Goal: Transaction & Acquisition: Subscribe to service/newsletter

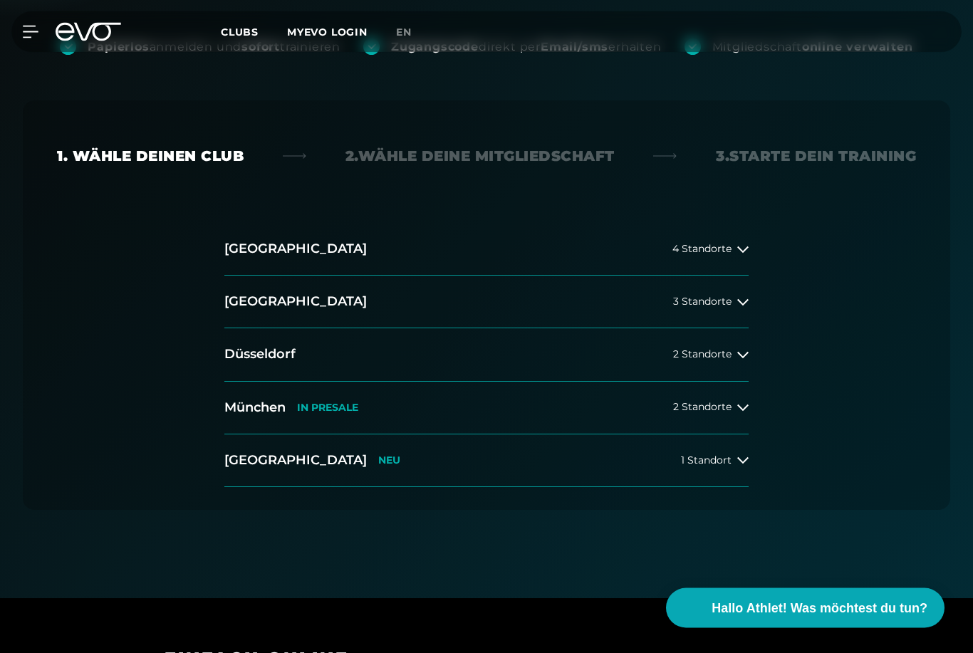
scroll to position [271, 0]
click at [747, 467] on button "[GEOGRAPHIC_DATA] NEU 1 Standort" at bounding box center [486, 461] width 524 height 53
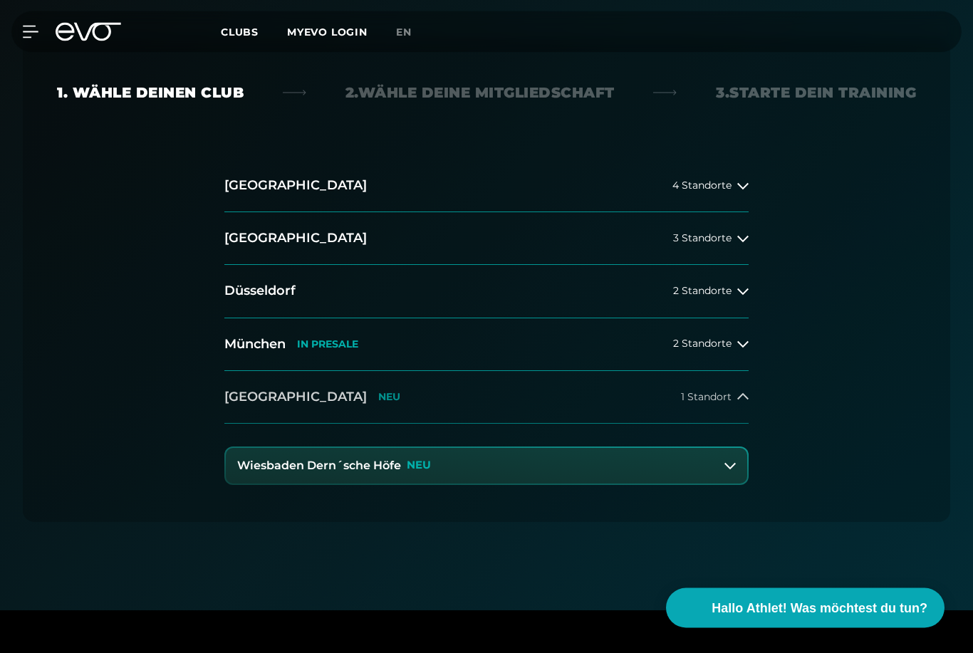
scroll to position [417, 0]
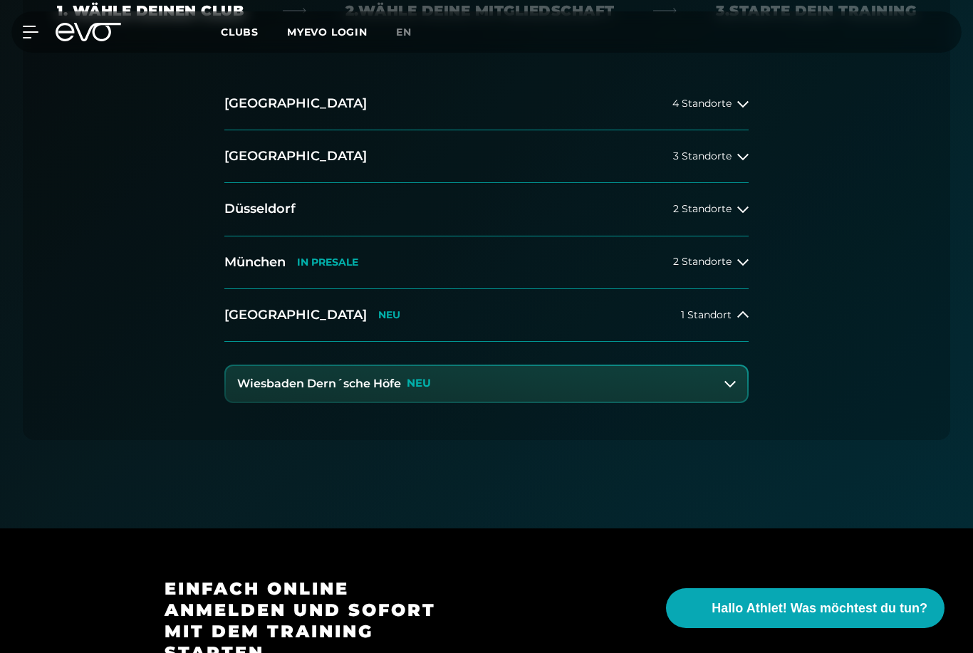
click at [390, 380] on h3 "Wiesbaden Dern´sche Höfe" at bounding box center [319, 384] width 164 height 13
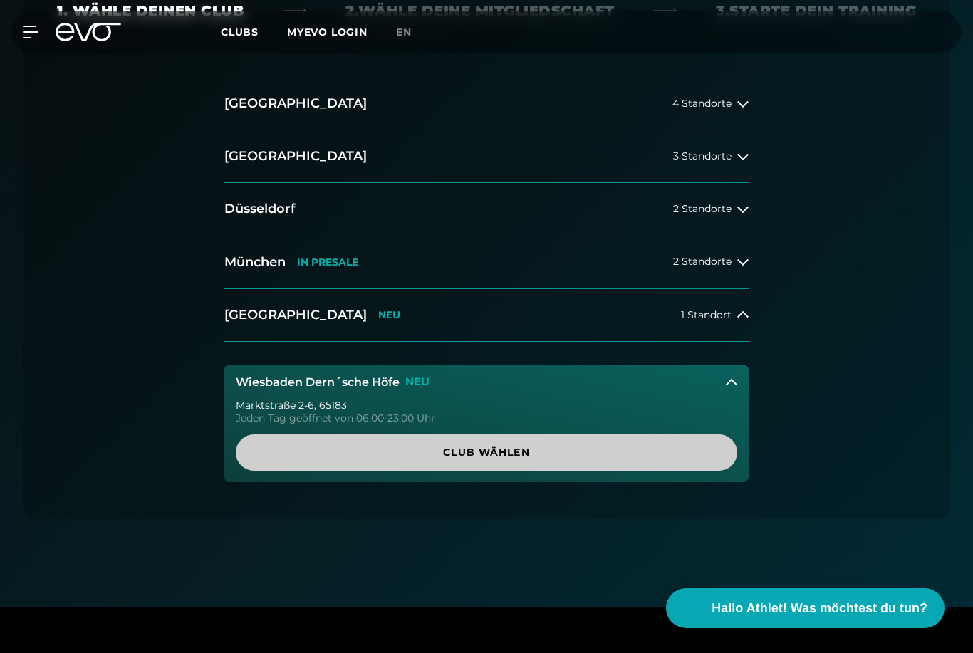
click at [627, 440] on span "Club wählen" at bounding box center [486, 453] width 501 height 36
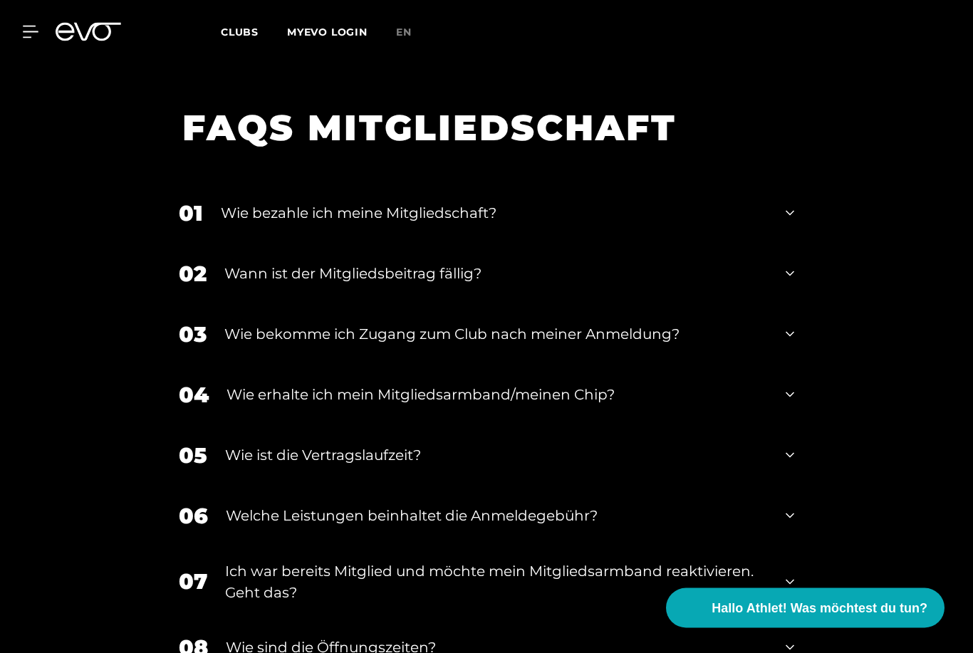
scroll to position [2328, 0]
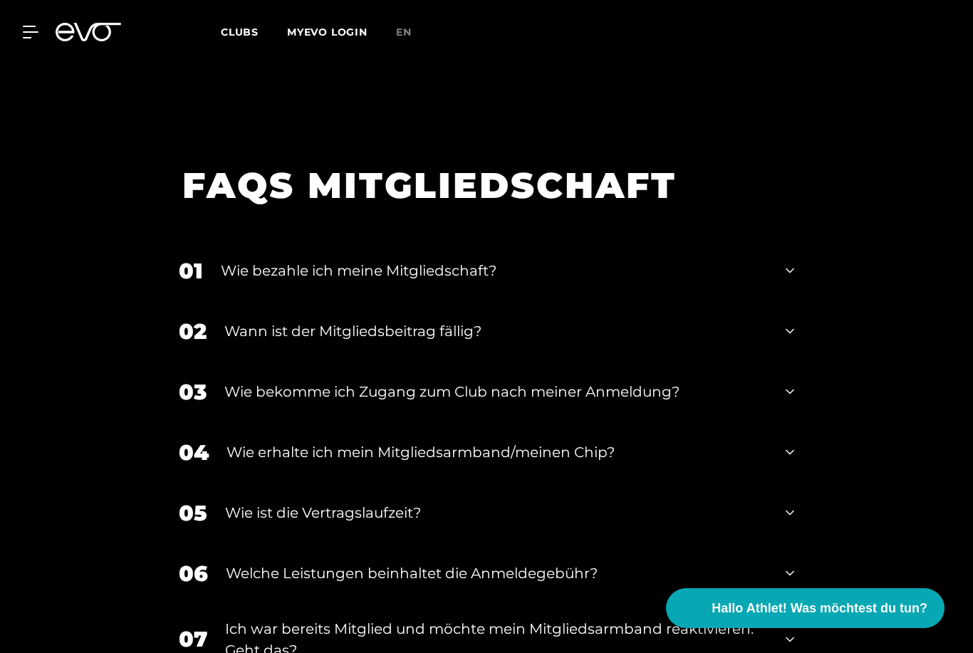
click at [786, 286] on div "01 Wie bezahle ich meine Mitgliedschaft?" at bounding box center [487, 271] width 644 height 61
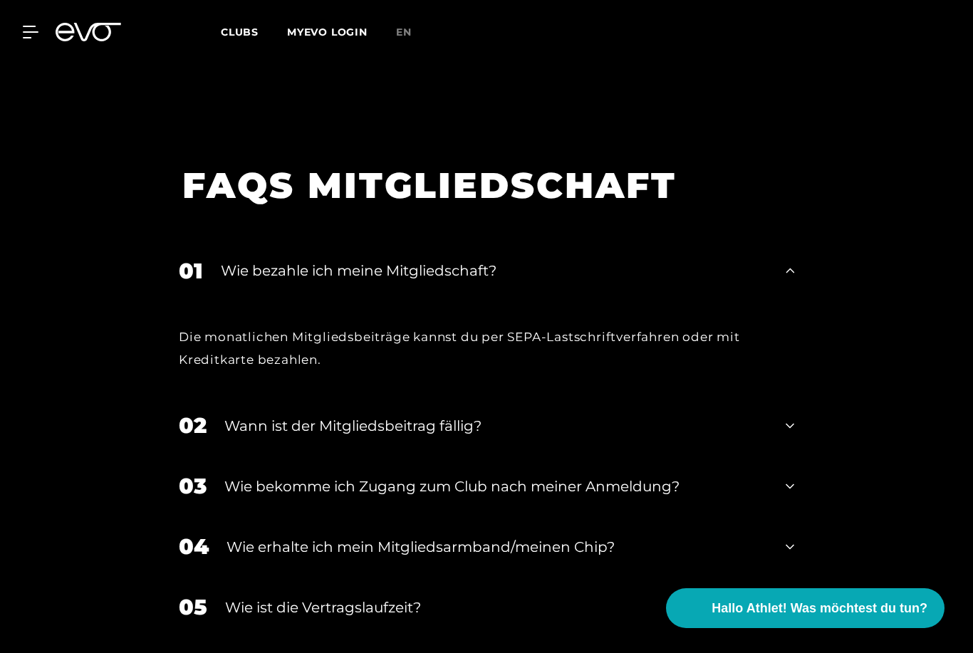
click at [769, 412] on div "02 Wann ist der Mitgliedsbeitrag fällig?" at bounding box center [487, 425] width 644 height 61
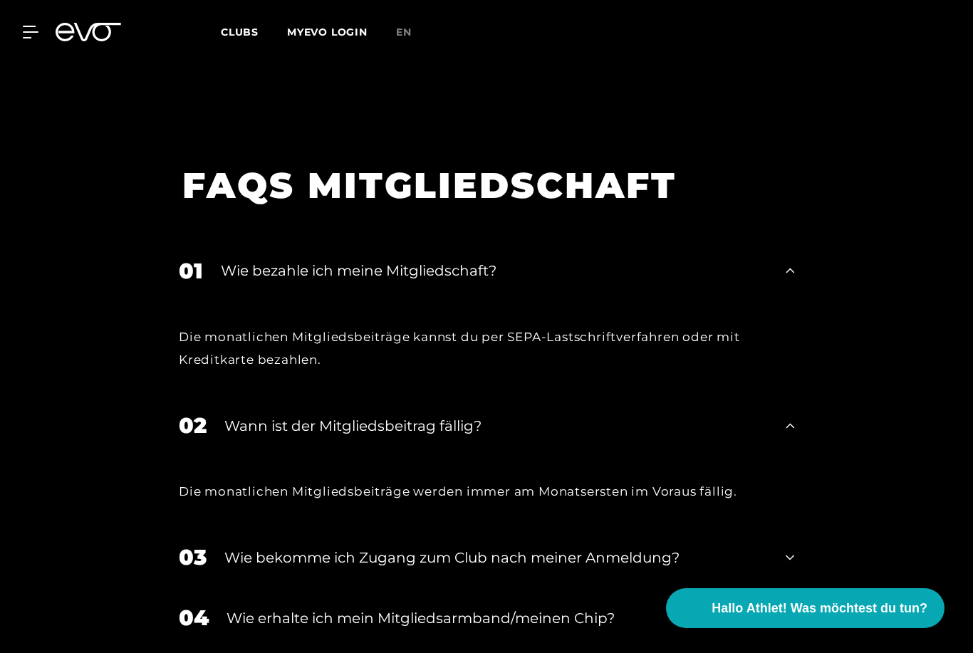
click at [769, 412] on div "02 Wann ist der Mitgliedsbeitrag fällig?" at bounding box center [487, 425] width 644 height 61
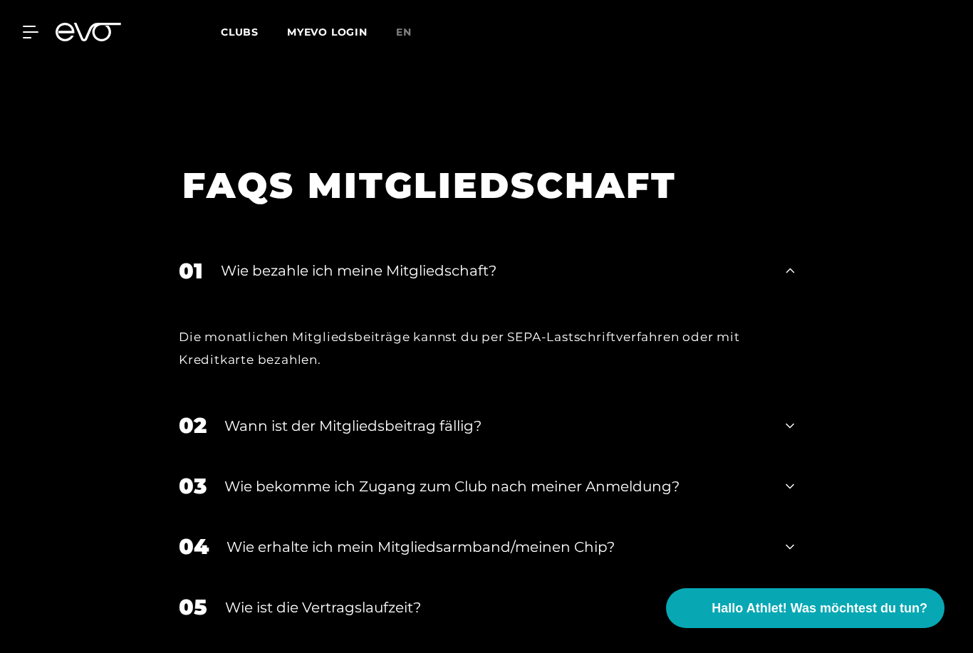
click at [769, 412] on div "02 Wann ist der Mitgliedsbeitrag fällig?" at bounding box center [487, 425] width 644 height 61
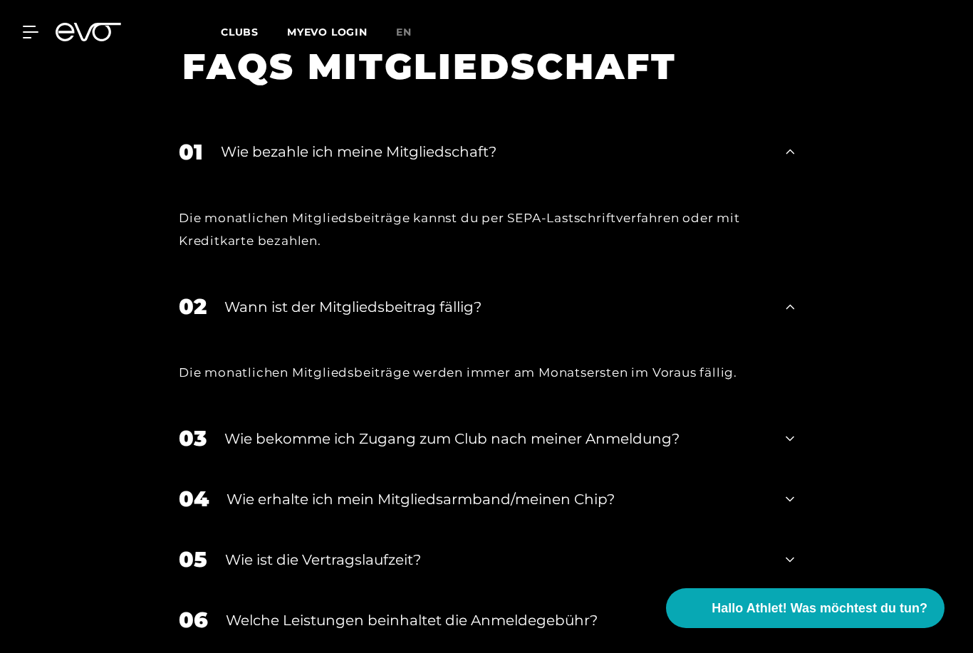
scroll to position [2487, 0]
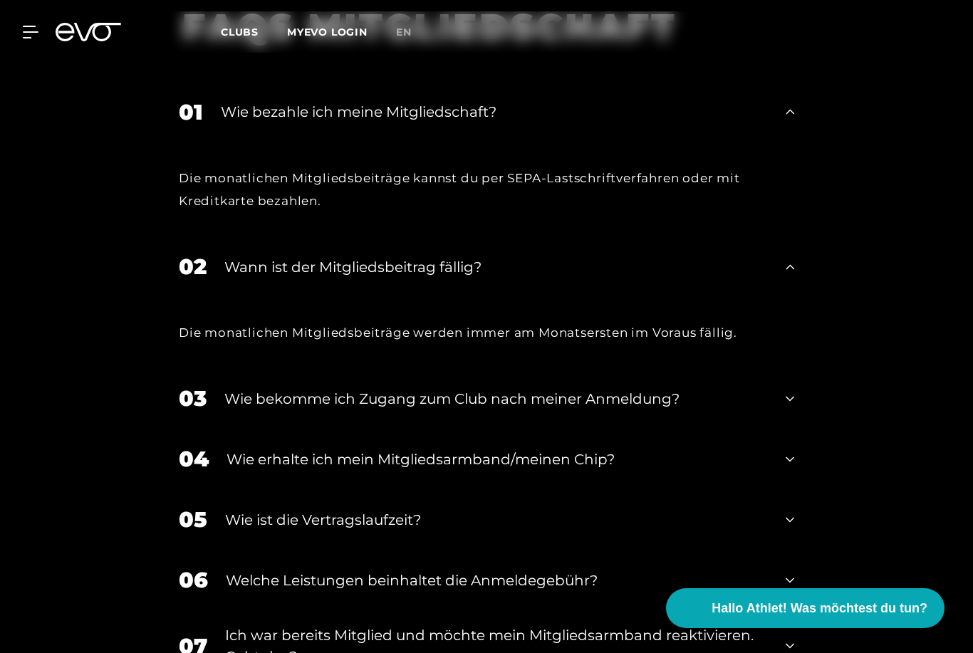
click at [777, 413] on div "03 Wie bekomme ich Zugang zum Club nach meiner Anmeldung?" at bounding box center [487, 398] width 644 height 61
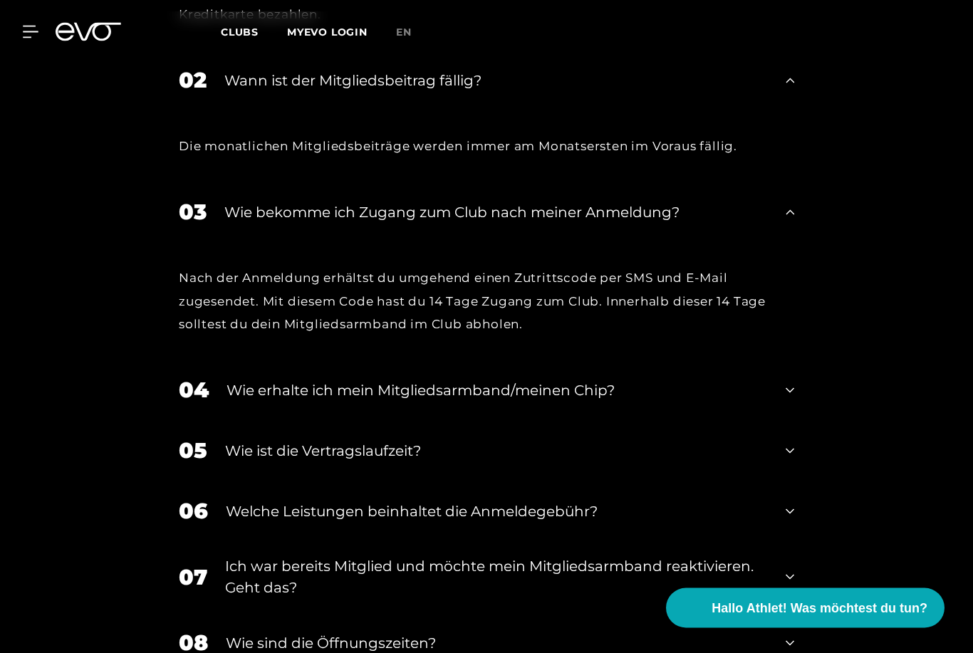
click at [773, 451] on div "05 Wie ist die Vertragslaufzeit?" at bounding box center [487, 451] width 644 height 61
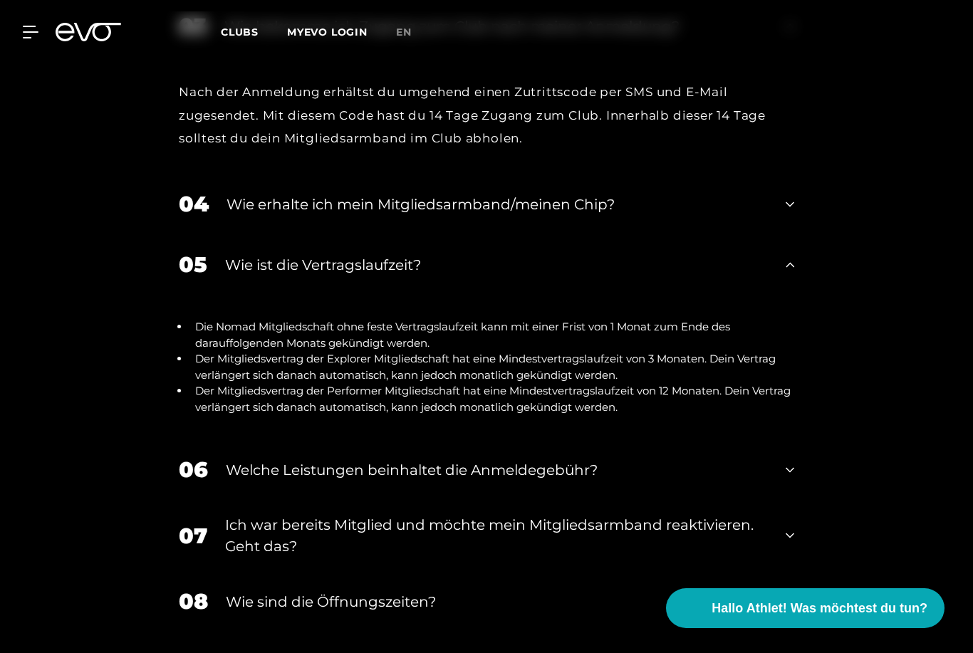
scroll to position [2926, 0]
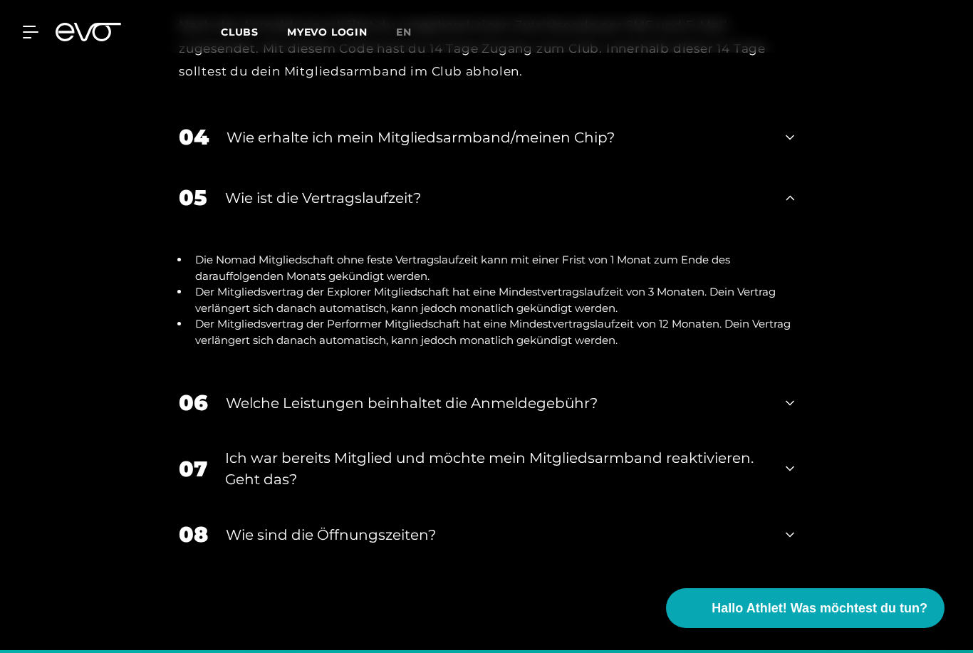
click at [769, 467] on div "07 Ich war bereits Mitglied und möchte mein Mitgliedsarmband reaktivieren. Geht…" at bounding box center [487, 468] width 644 height 71
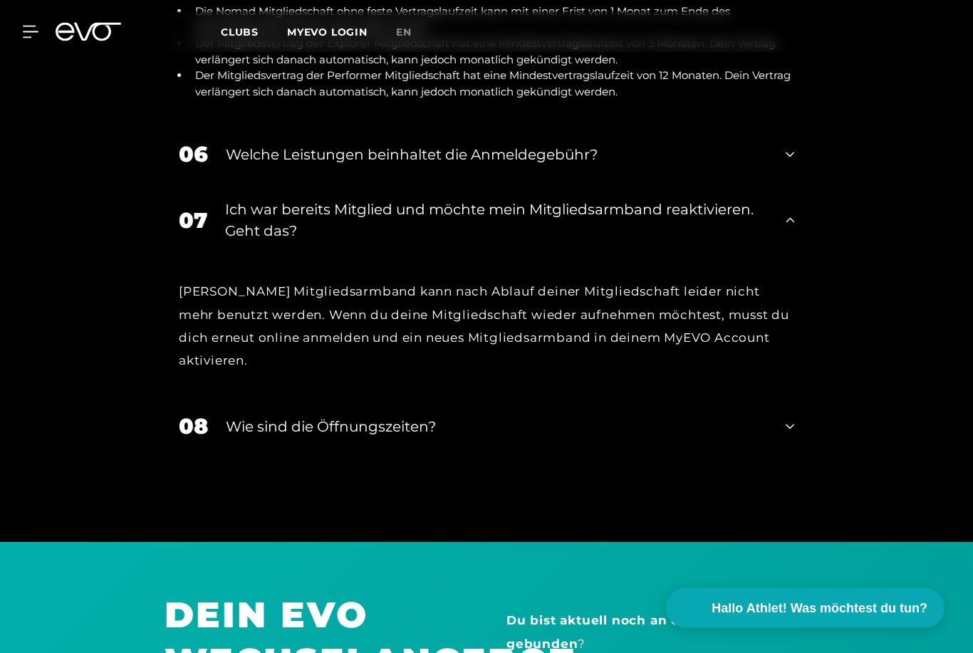
click at [791, 420] on div "08 Wie sind die Öffnungszeiten?" at bounding box center [487, 427] width 644 height 61
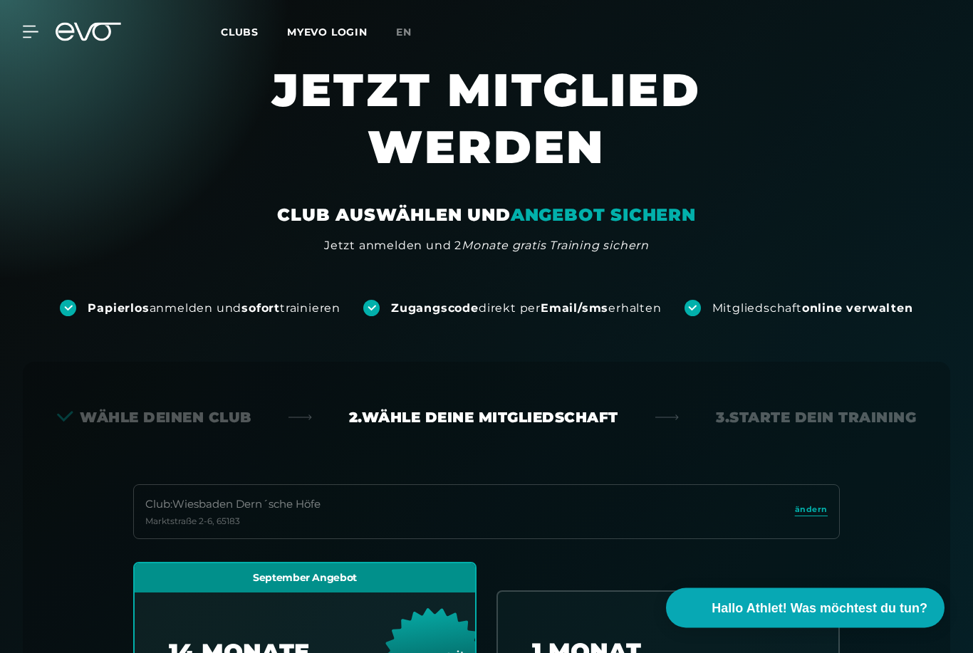
scroll to position [0, 0]
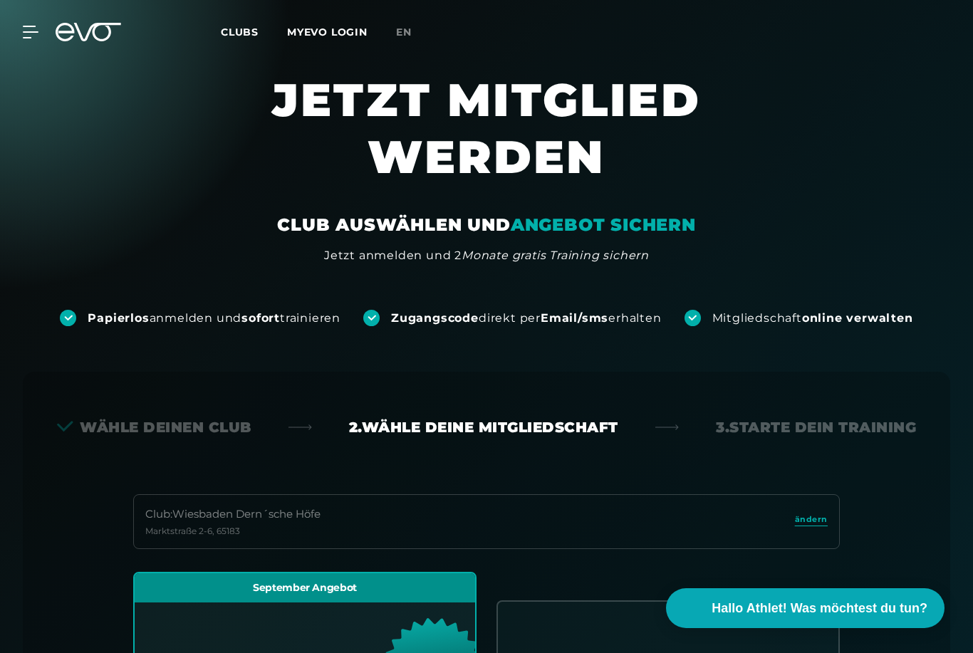
click at [253, 28] on span "Clubs" at bounding box center [240, 32] width 38 height 13
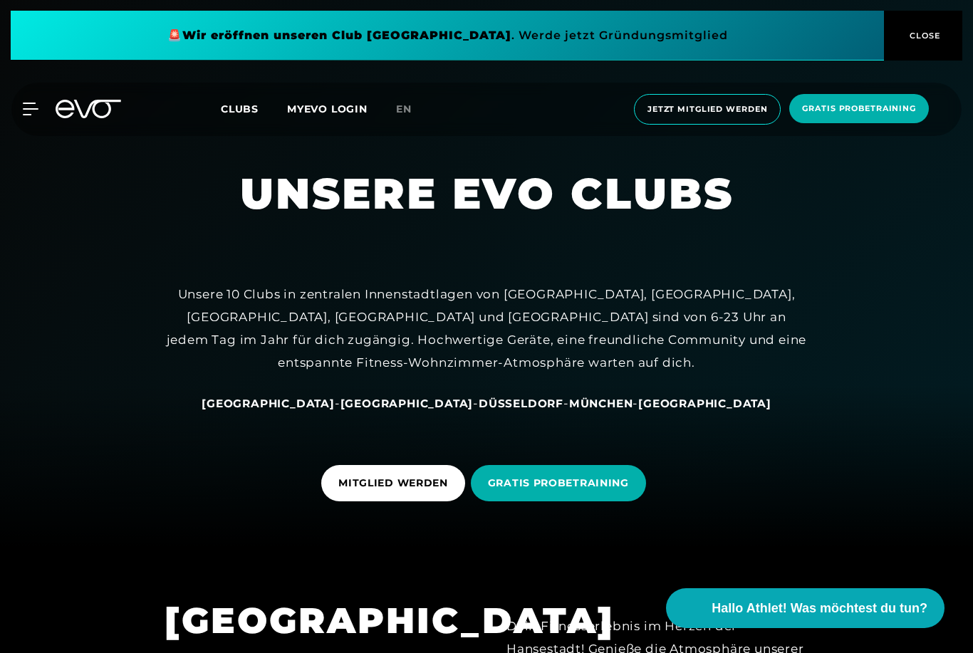
scroll to position [100, 0]
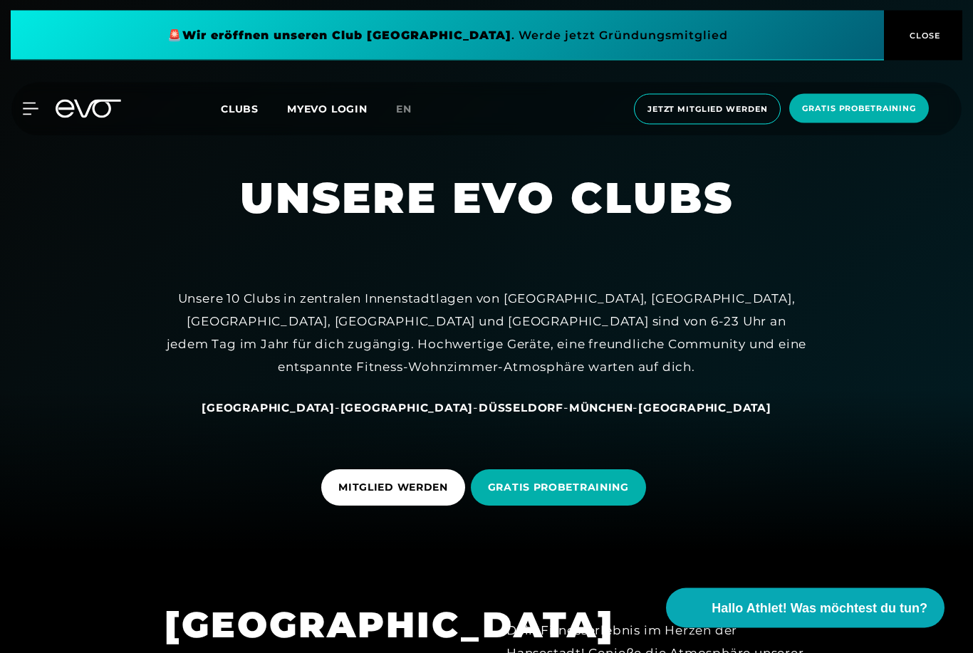
click at [930, 45] on button "CLOSE" at bounding box center [923, 36] width 78 height 50
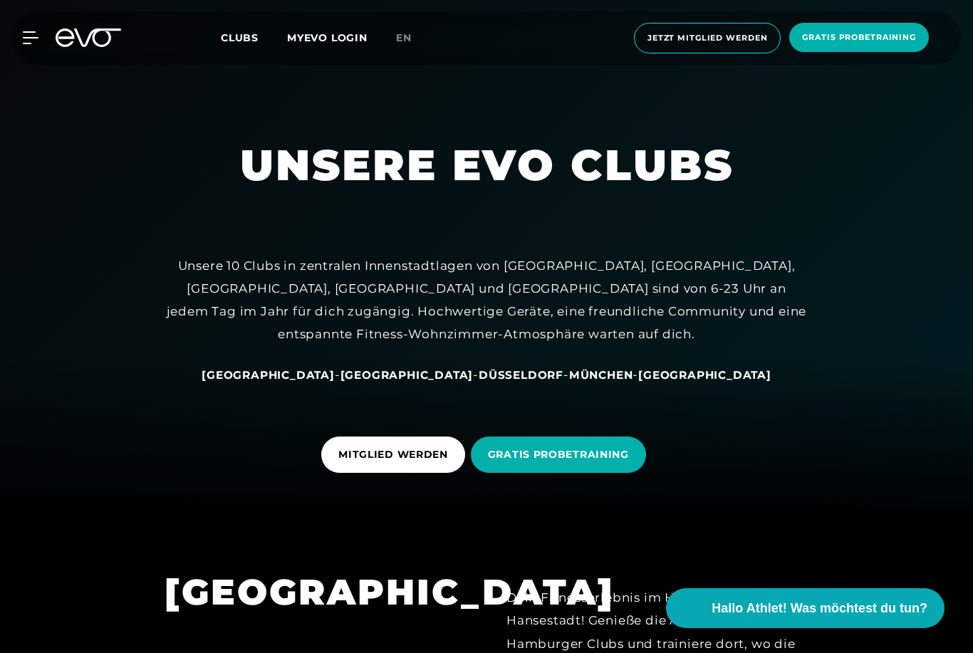
scroll to position [136, 0]
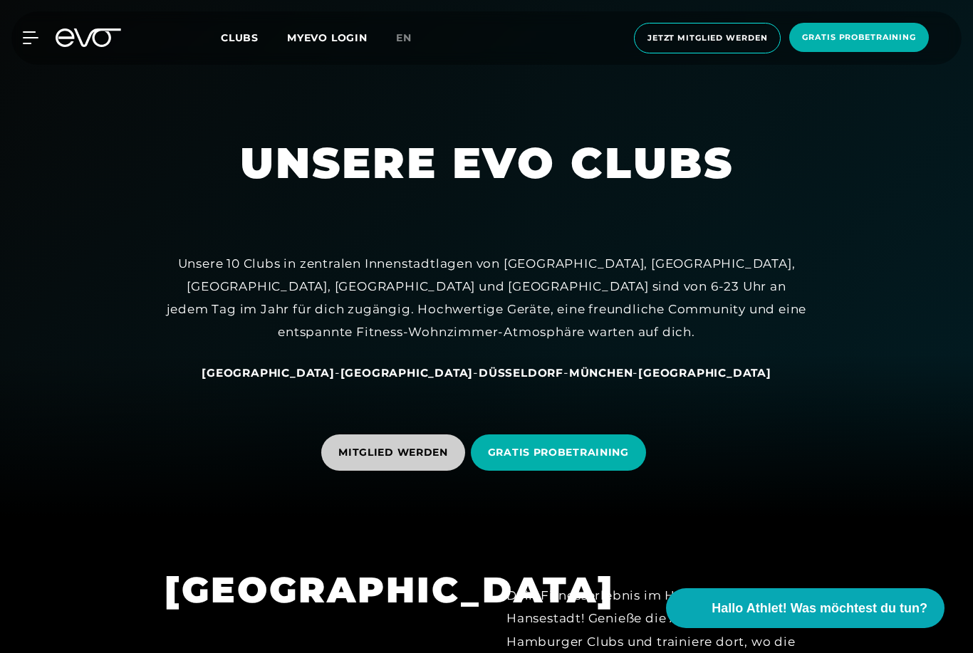
click at [425, 460] on span "MITGLIED WERDEN" at bounding box center [393, 452] width 110 height 15
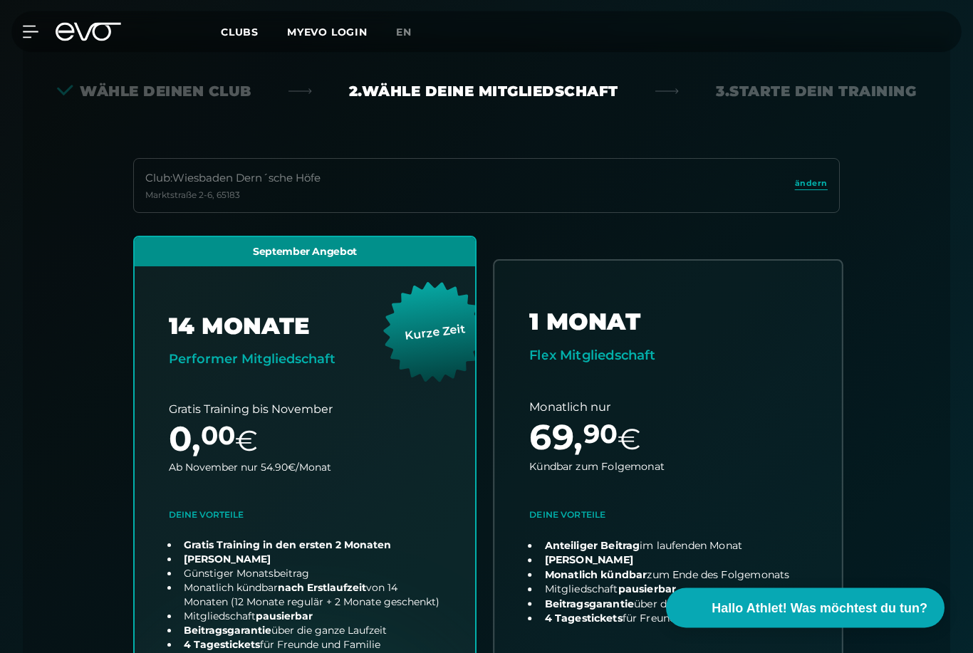
scroll to position [336, 0]
click at [802, 407] on link "choose plan" at bounding box center [668, 511] width 348 height 501
